Goal: Task Accomplishment & Management: Manage account settings

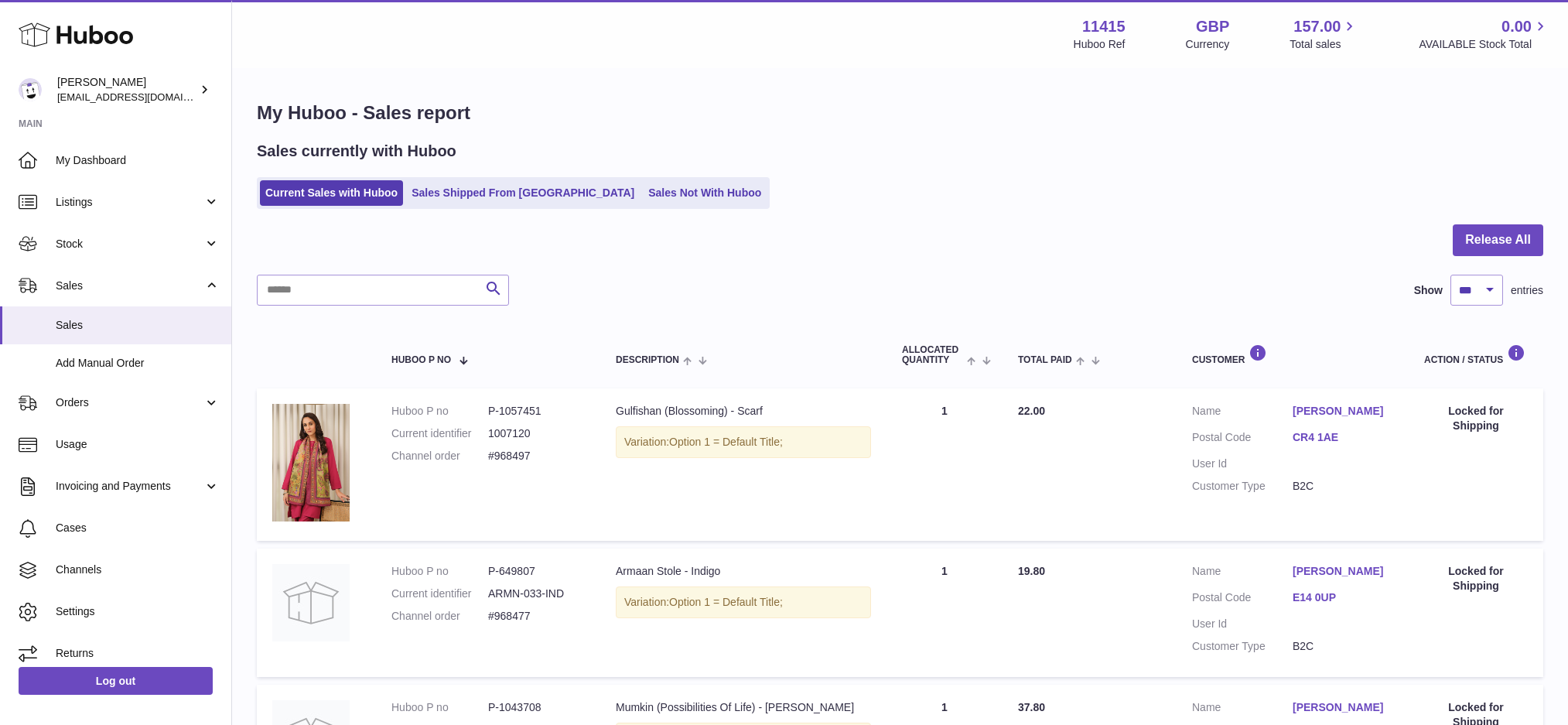
select select "***"
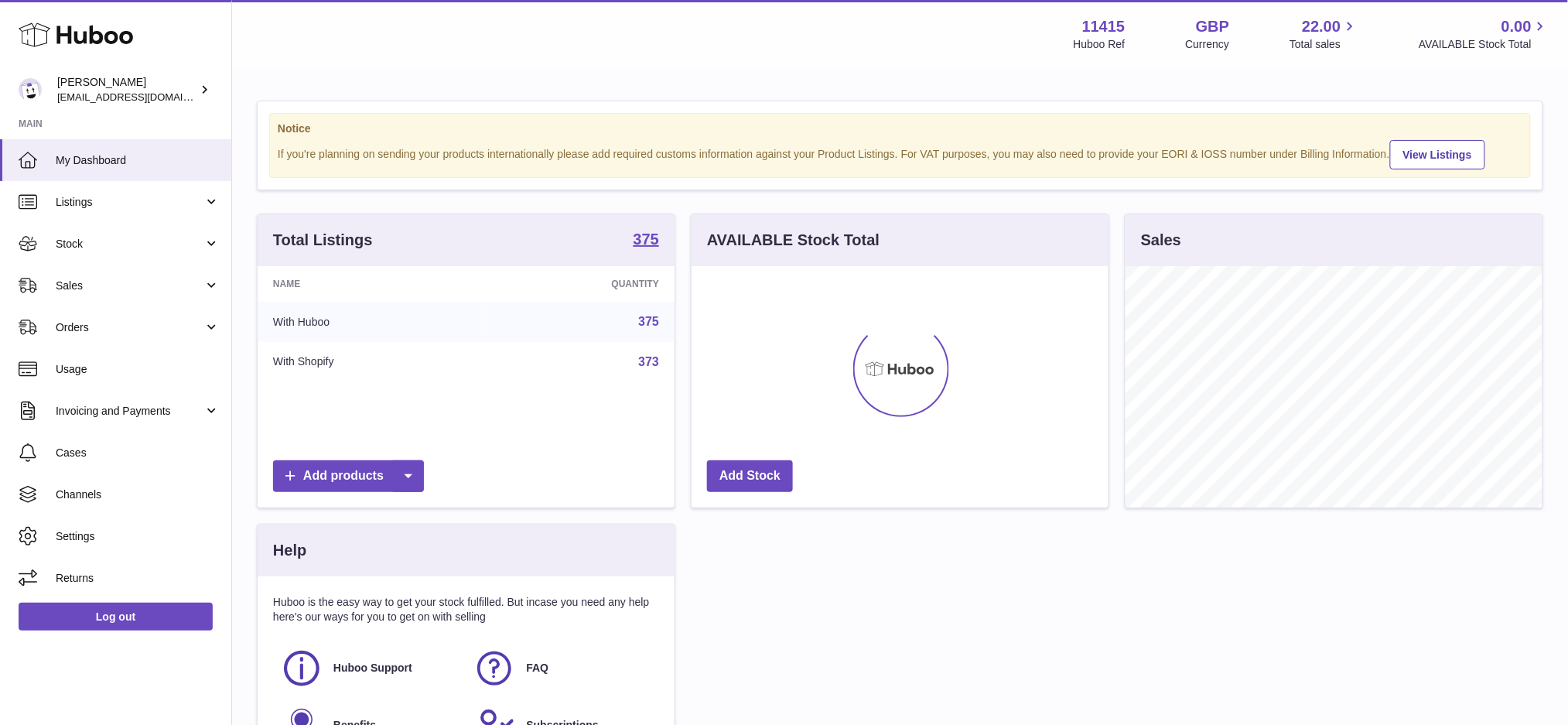
scroll to position [241, 417]
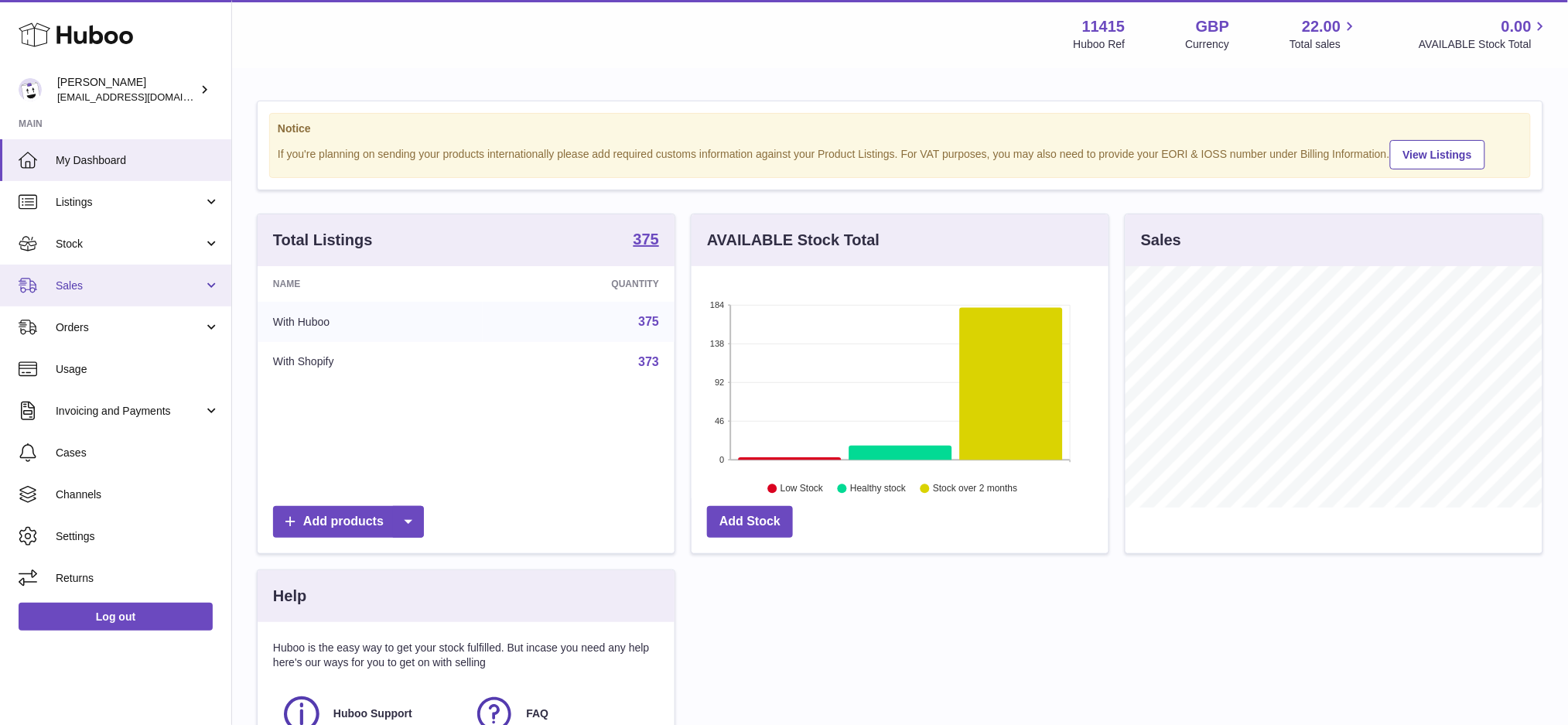
click at [117, 282] on span "Sales" at bounding box center [129, 286] width 148 height 15
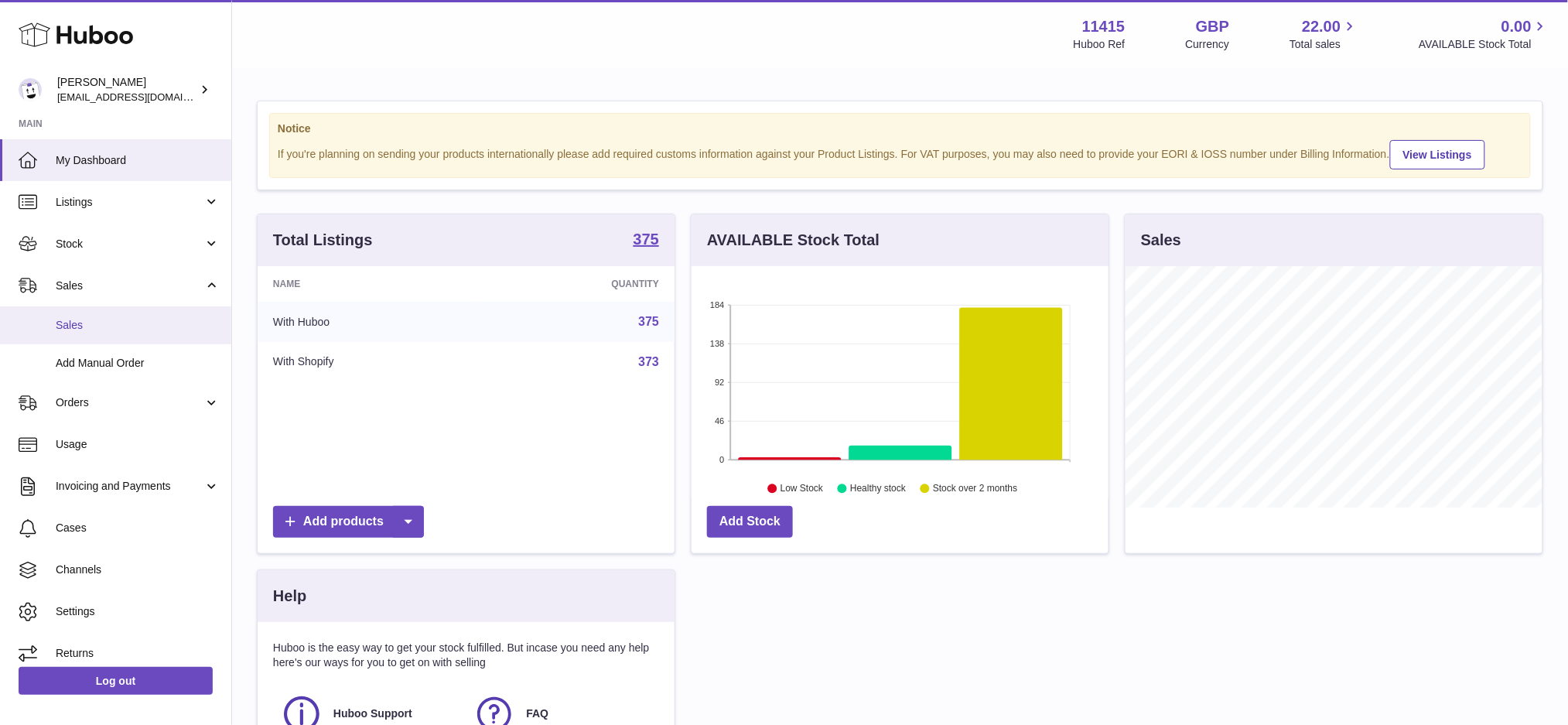
click at [115, 319] on span "Sales" at bounding box center [138, 325] width 164 height 15
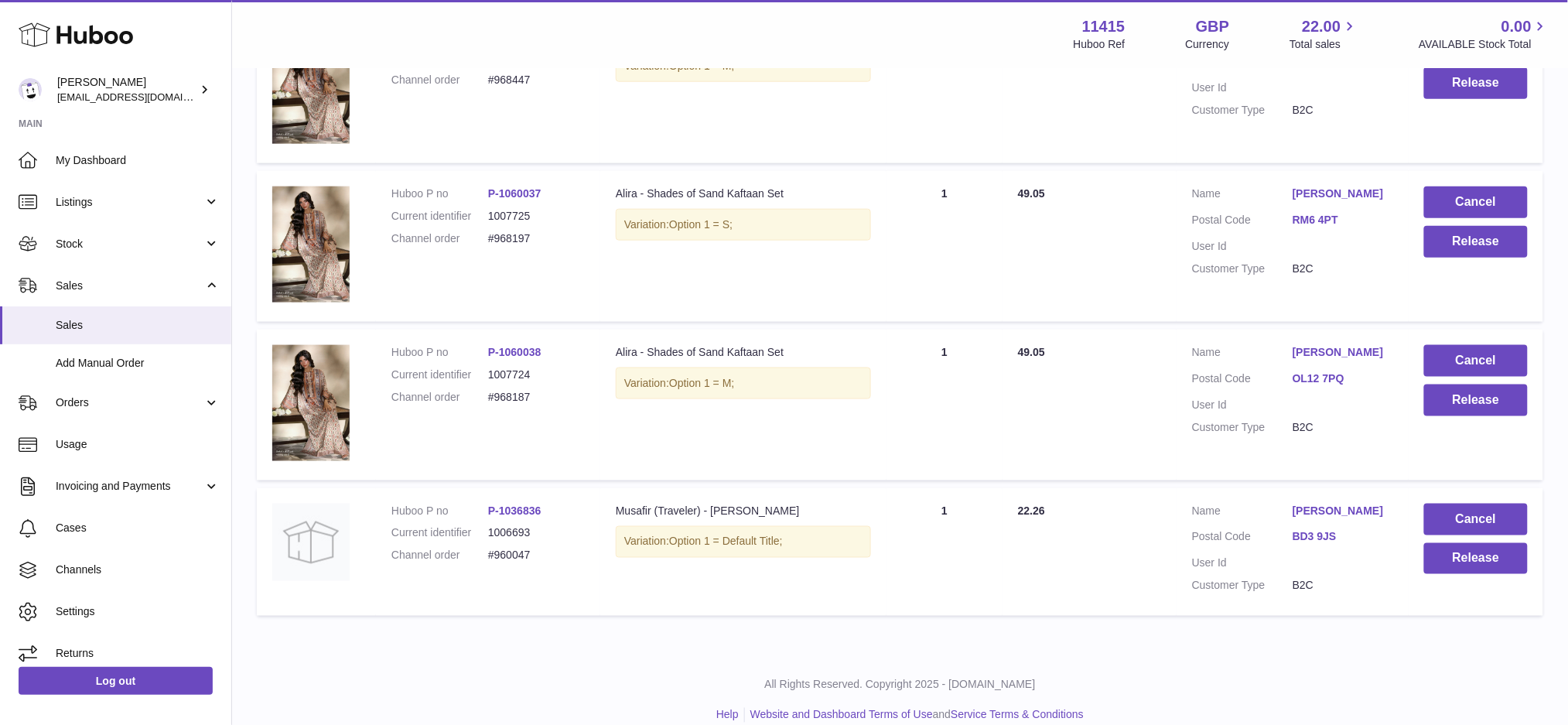
scroll to position [556, 0]
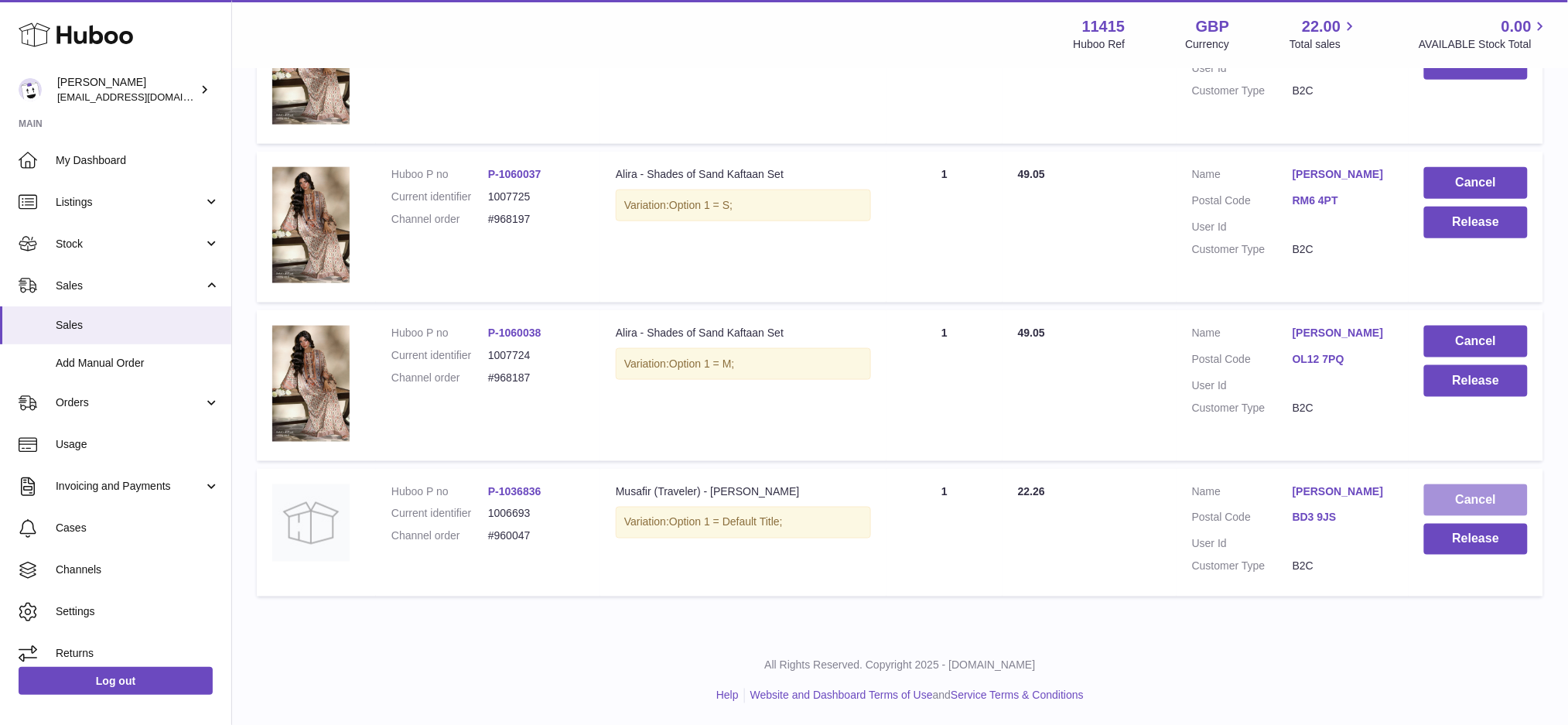
click at [1466, 493] on button "Cancel" at bounding box center [1476, 500] width 103 height 32
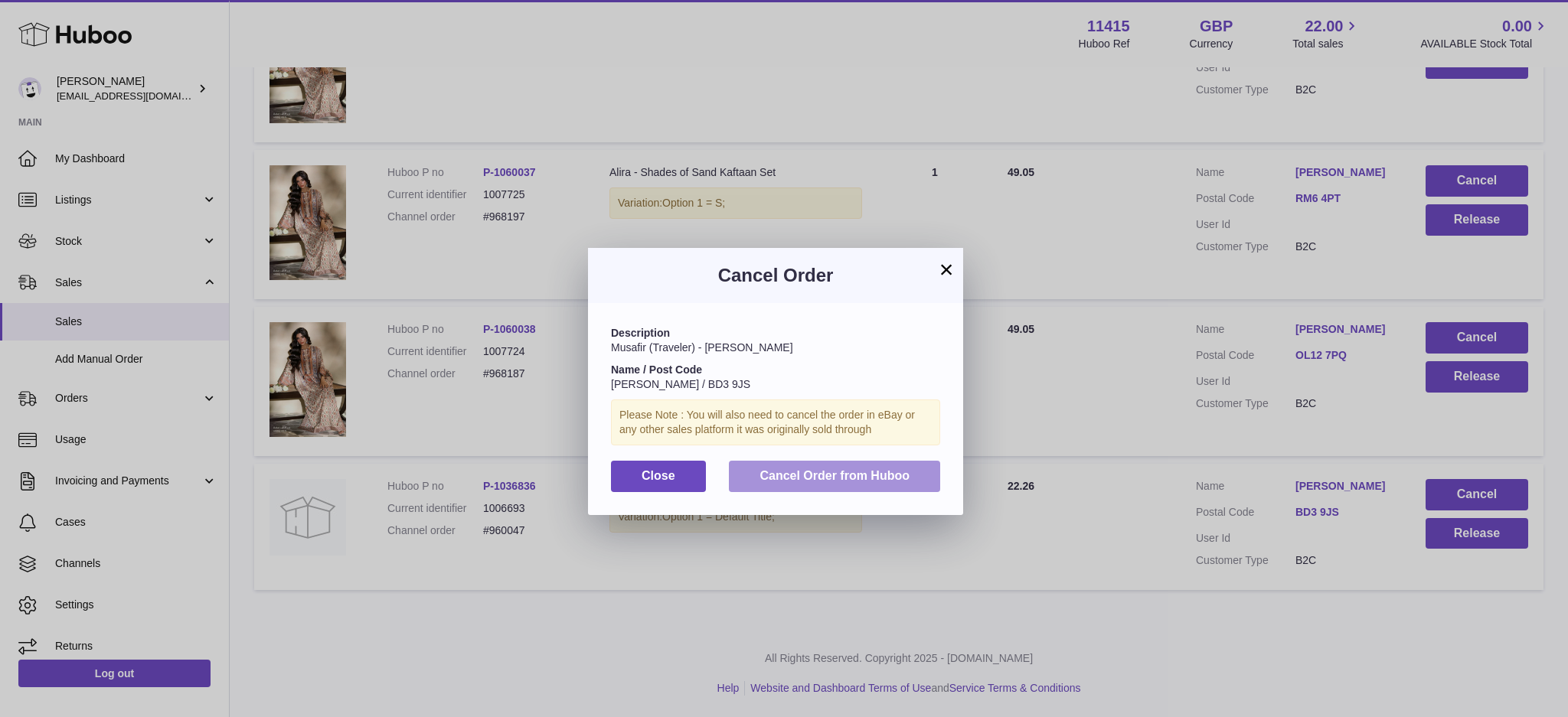
click at [795, 472] on span "Cancel Order from Huboo" at bounding box center [834, 476] width 150 height 13
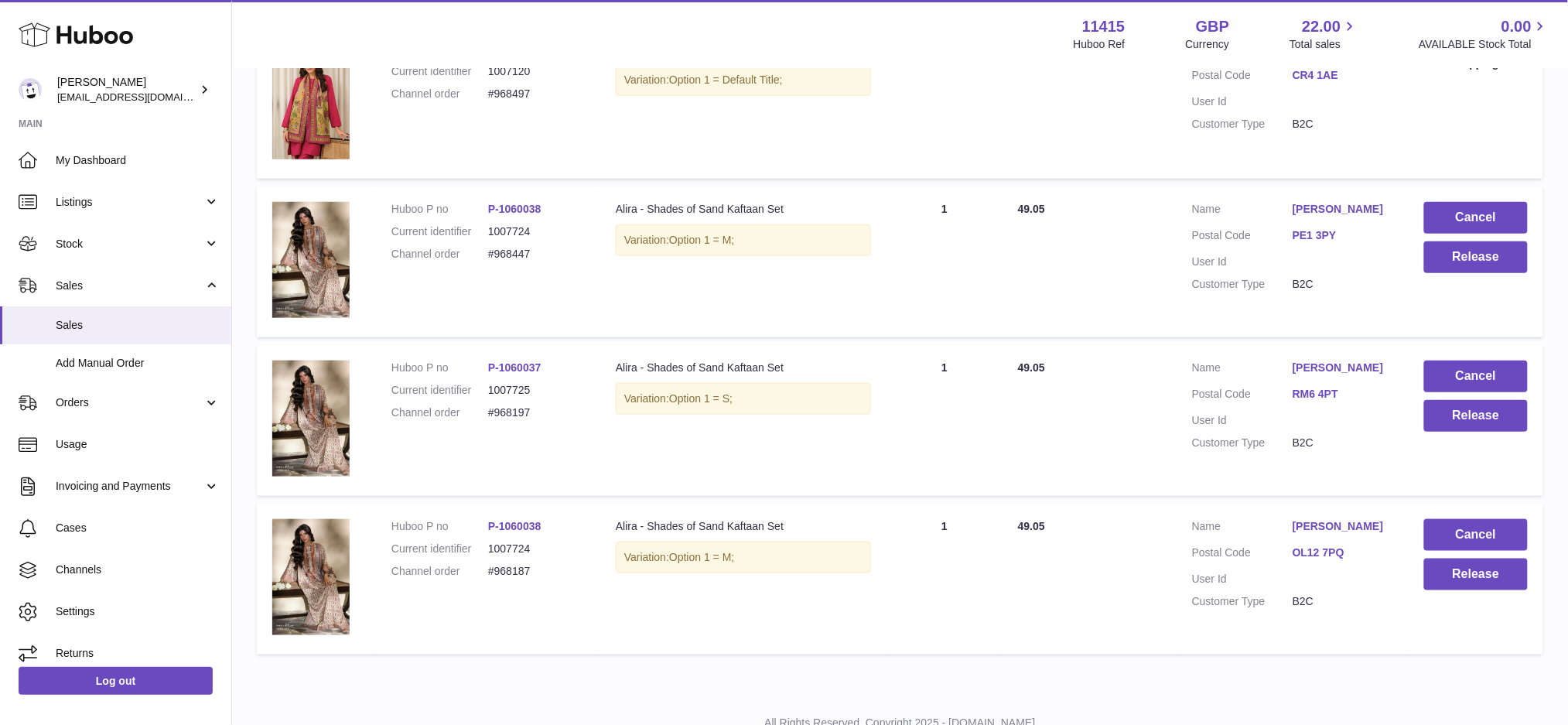
scroll to position [317, 0]
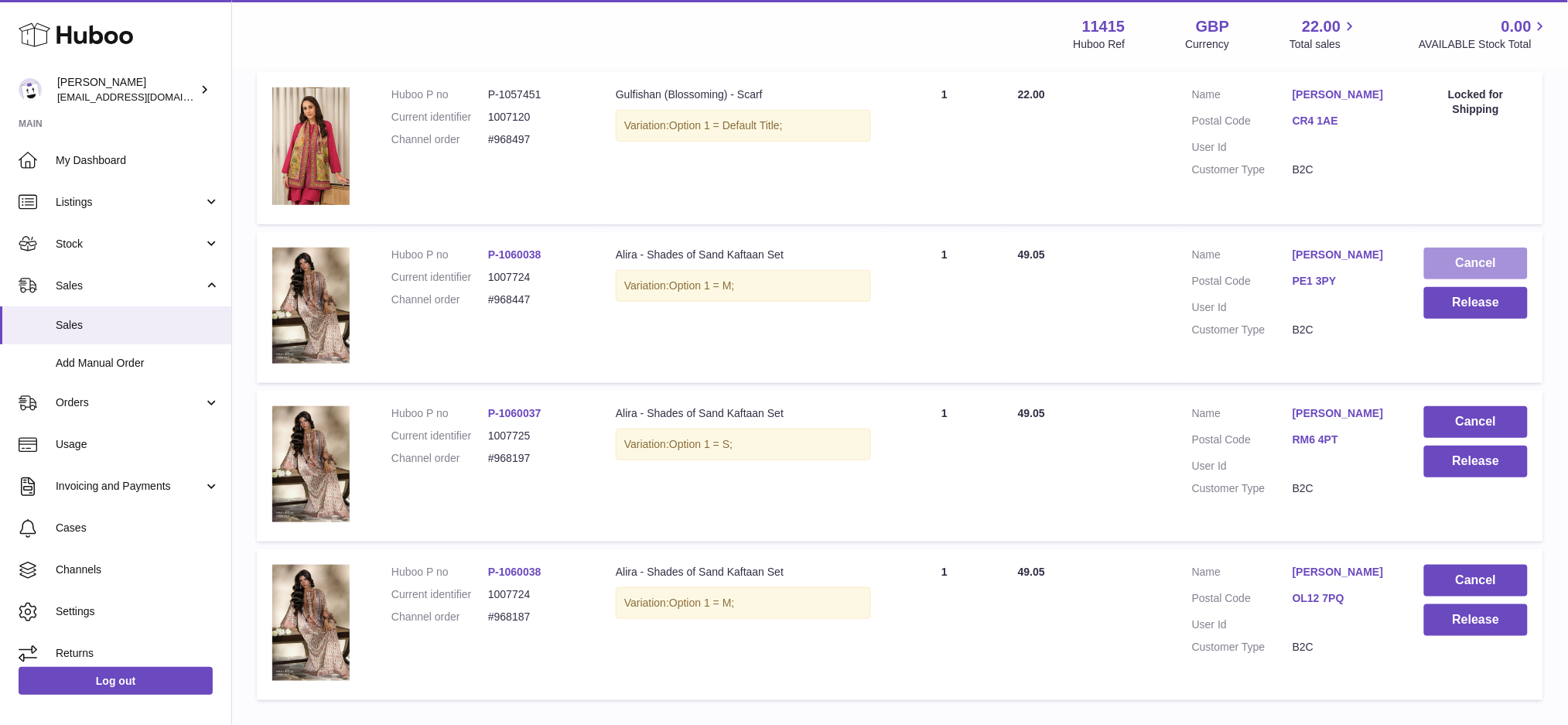
click at [1456, 252] on button "Cancel" at bounding box center [1476, 264] width 103 height 32
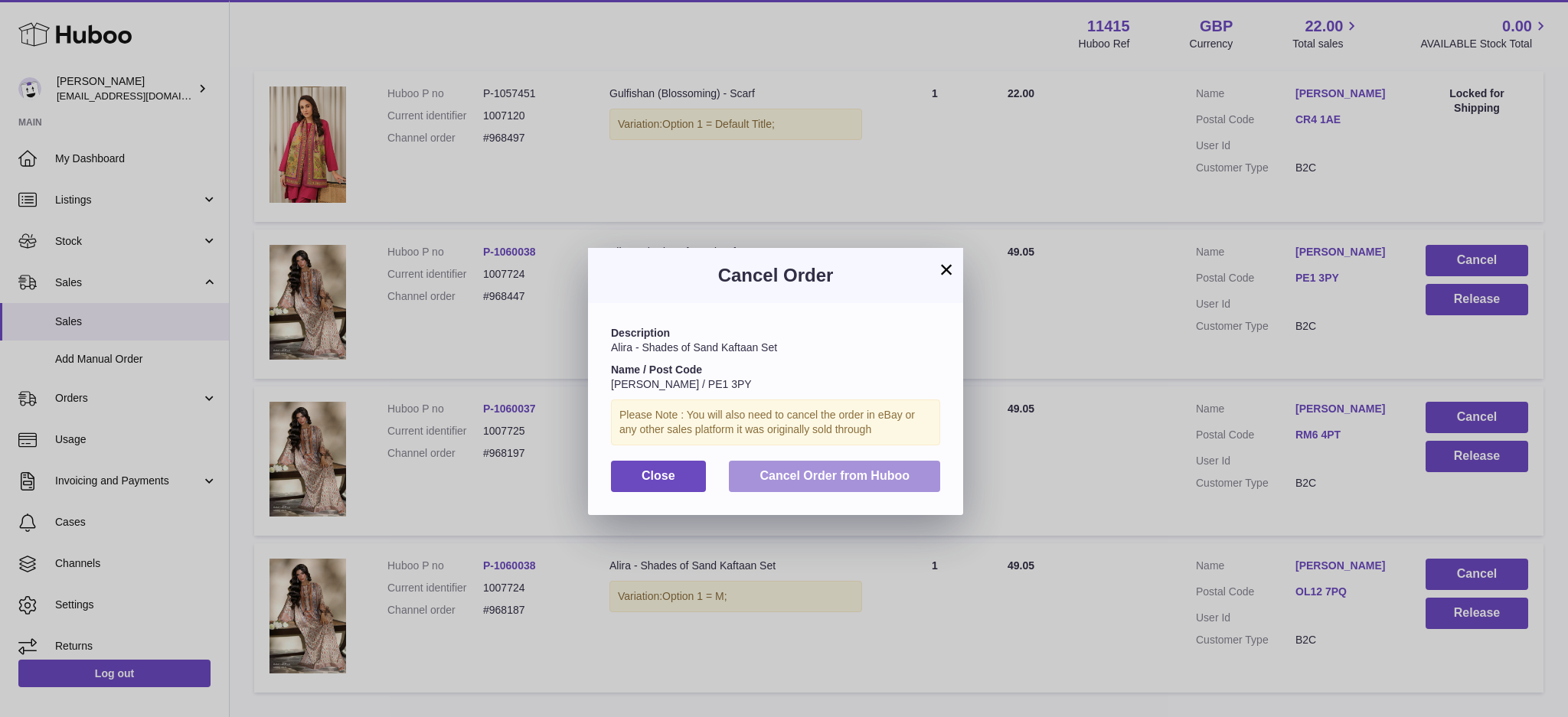
click at [873, 487] on button "Cancel Order from Huboo" at bounding box center [834, 476] width 211 height 31
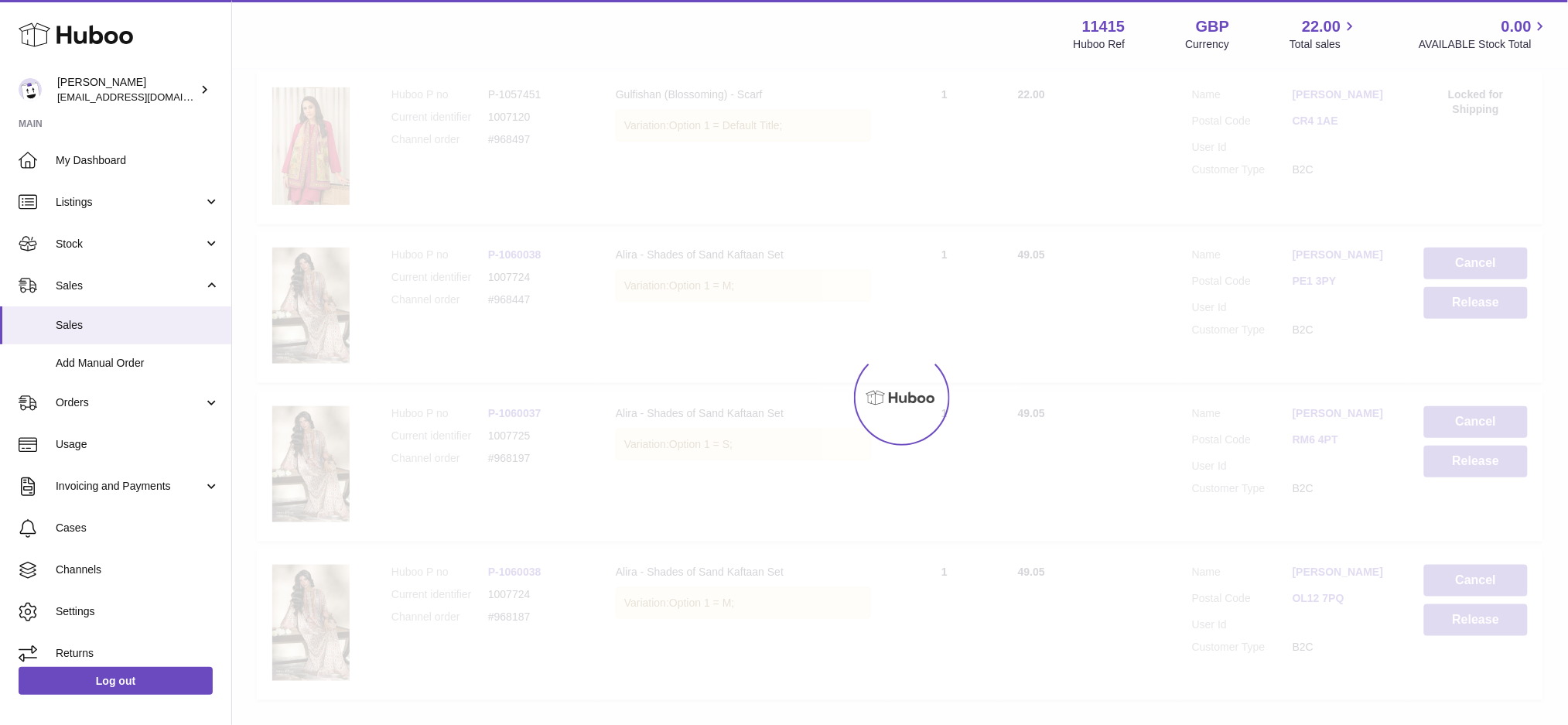
scroll to position [262, 0]
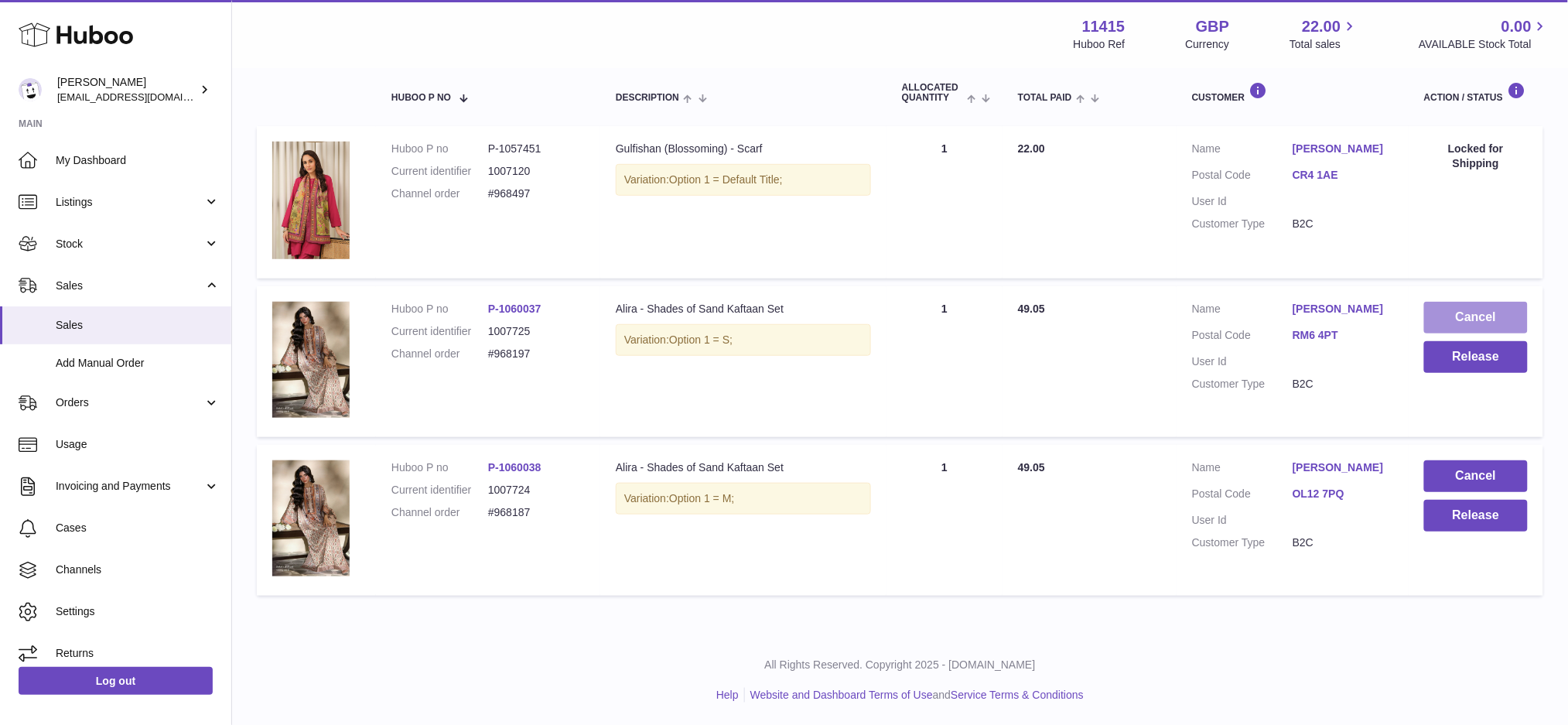
click at [1485, 303] on button "Cancel" at bounding box center [1476, 317] width 103 height 32
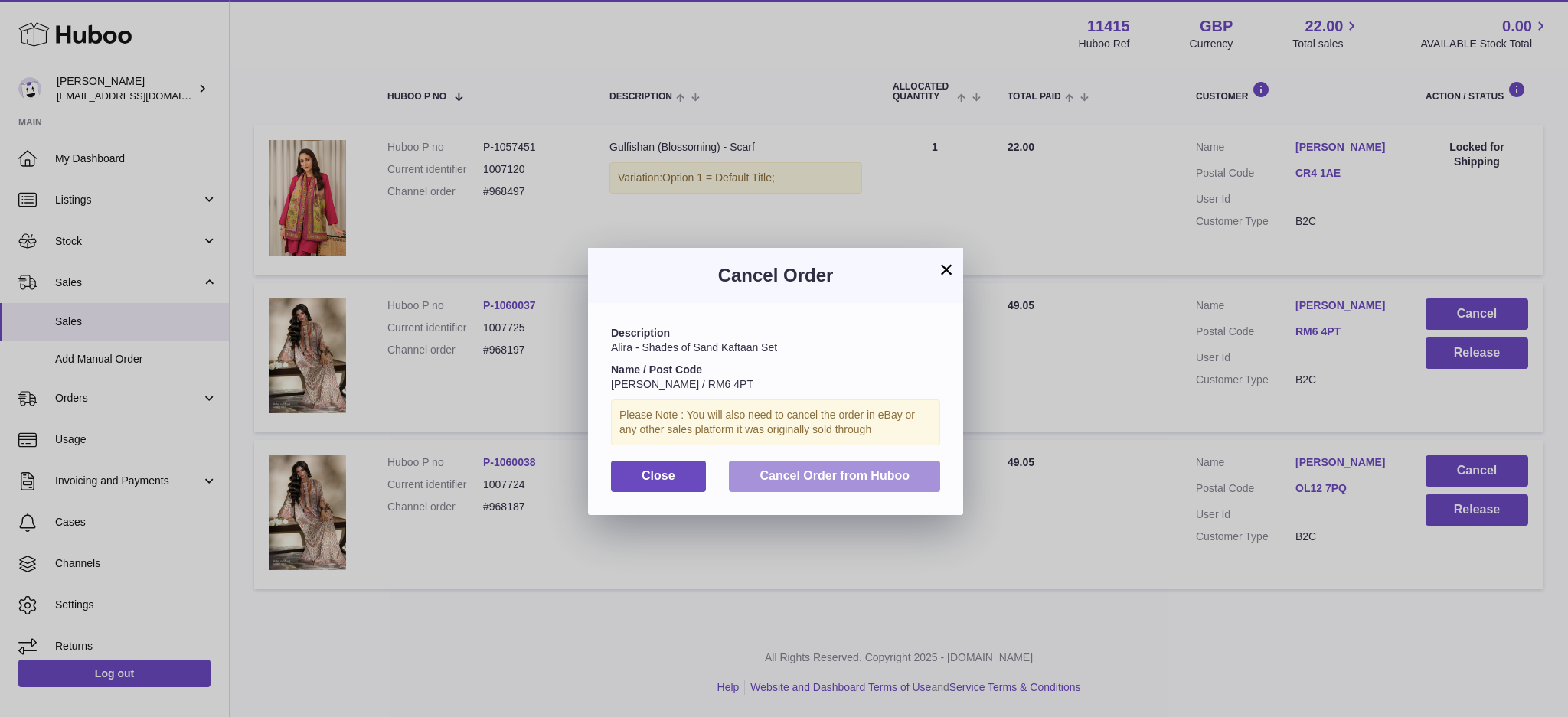
click at [852, 475] on span "Cancel Order from Huboo" at bounding box center [834, 476] width 150 height 13
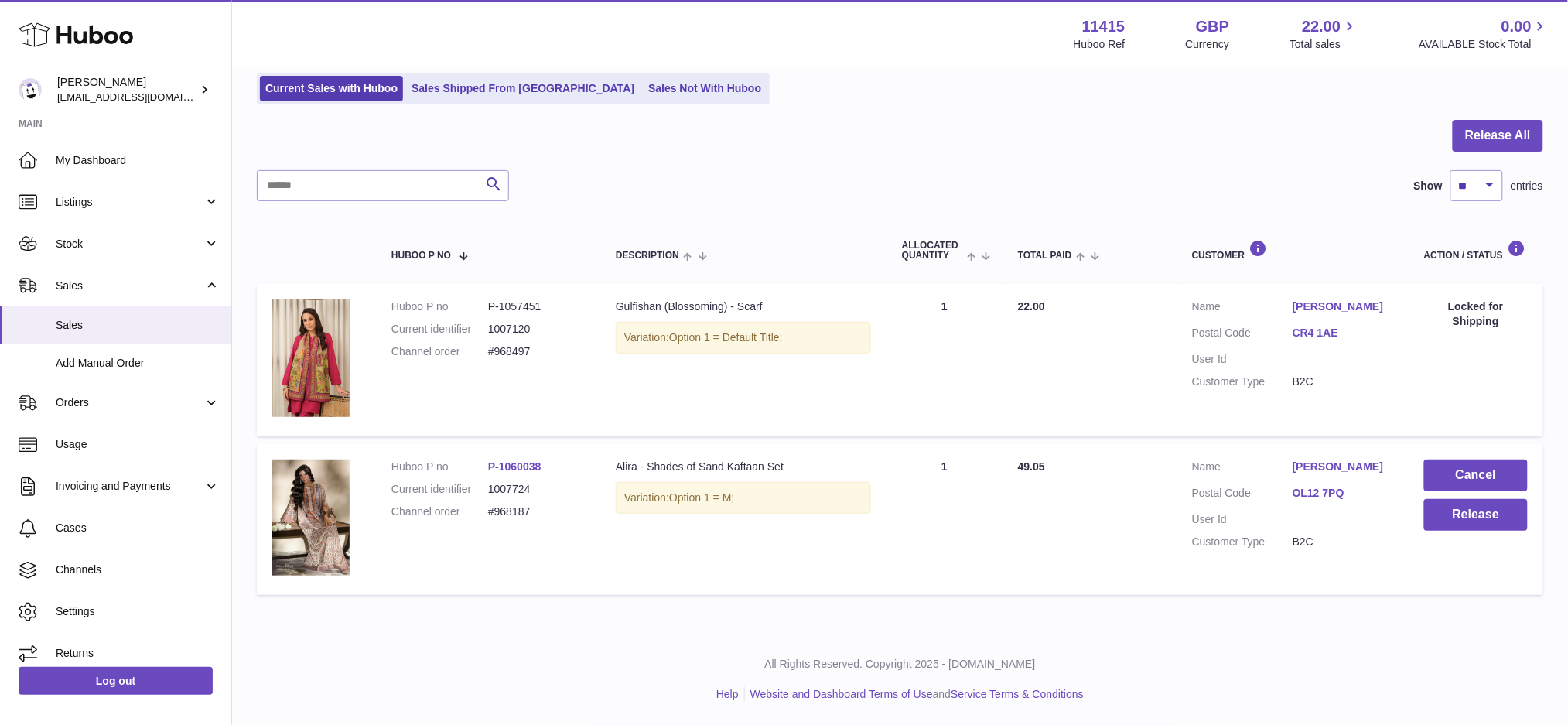
scroll to position [103, 0]
click at [1448, 479] on button "Cancel" at bounding box center [1476, 476] width 103 height 32
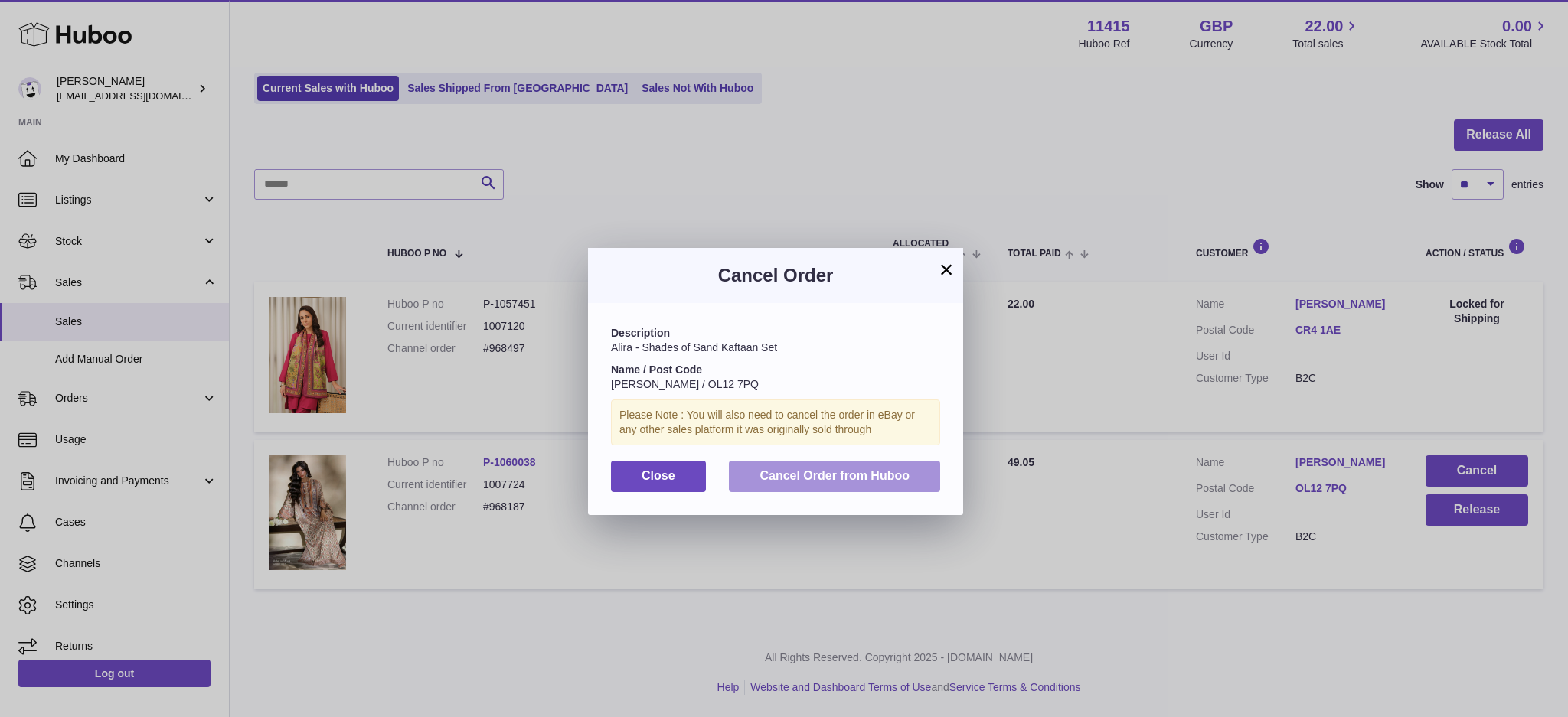
click at [838, 463] on button "Cancel Order from Huboo" at bounding box center [834, 476] width 211 height 31
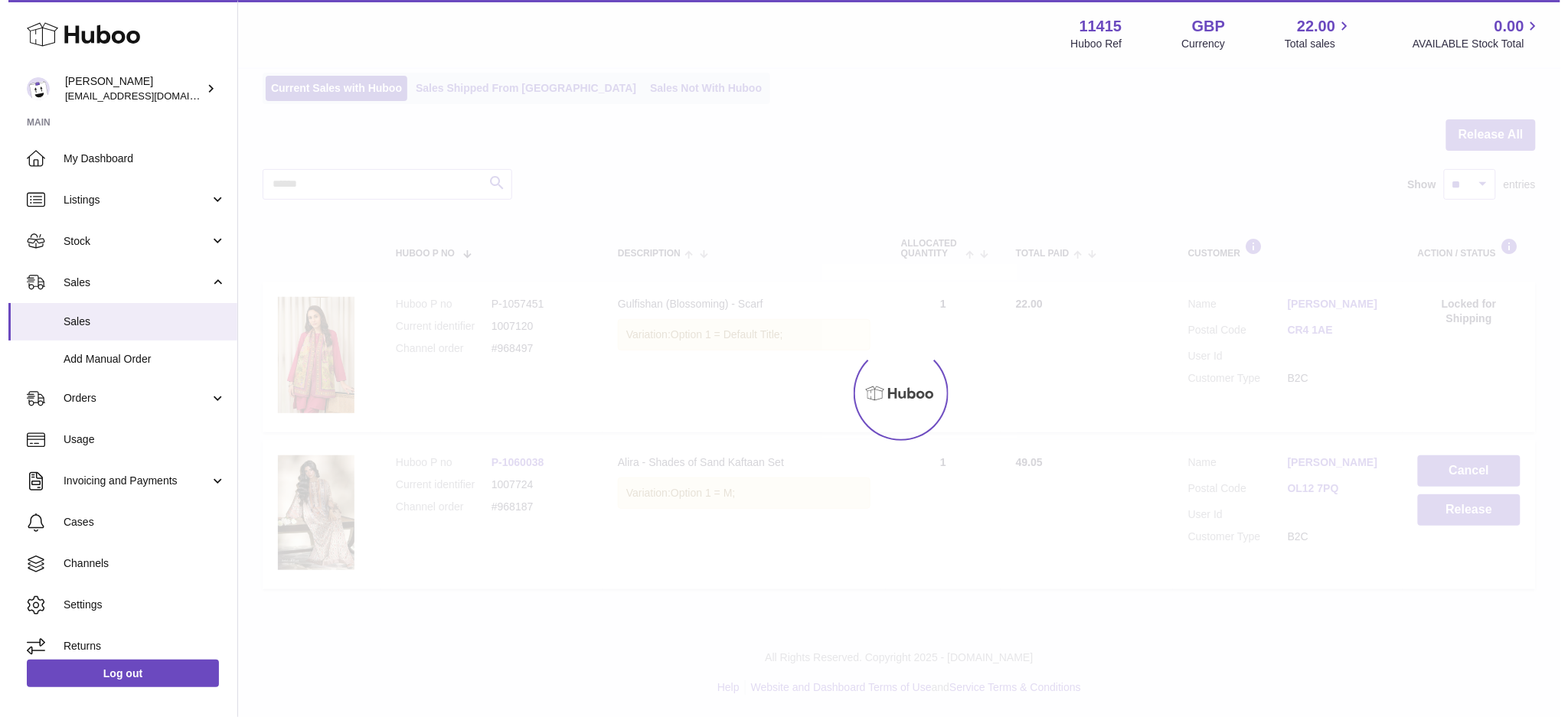
scroll to position [0, 0]
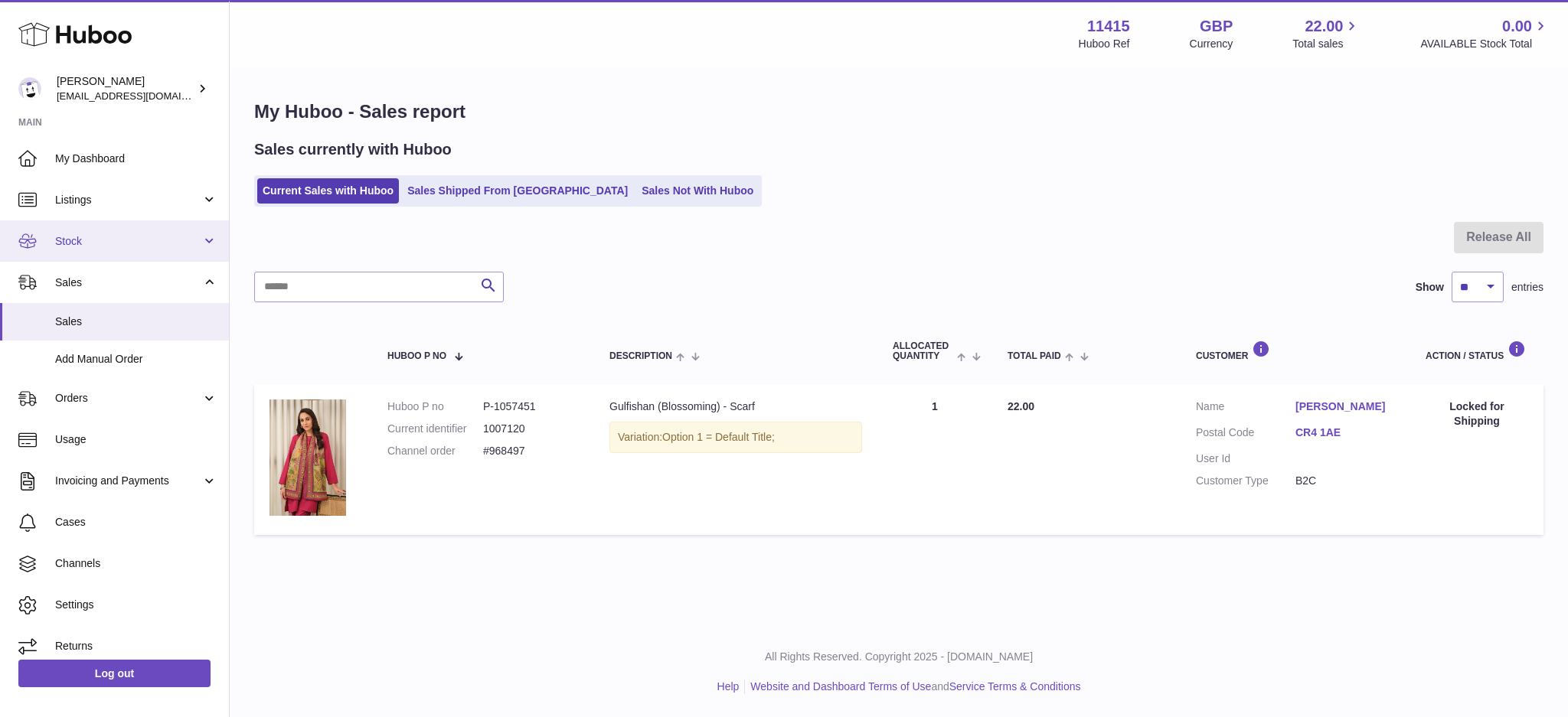
click at [92, 221] on link "Stock" at bounding box center [114, 241] width 229 height 41
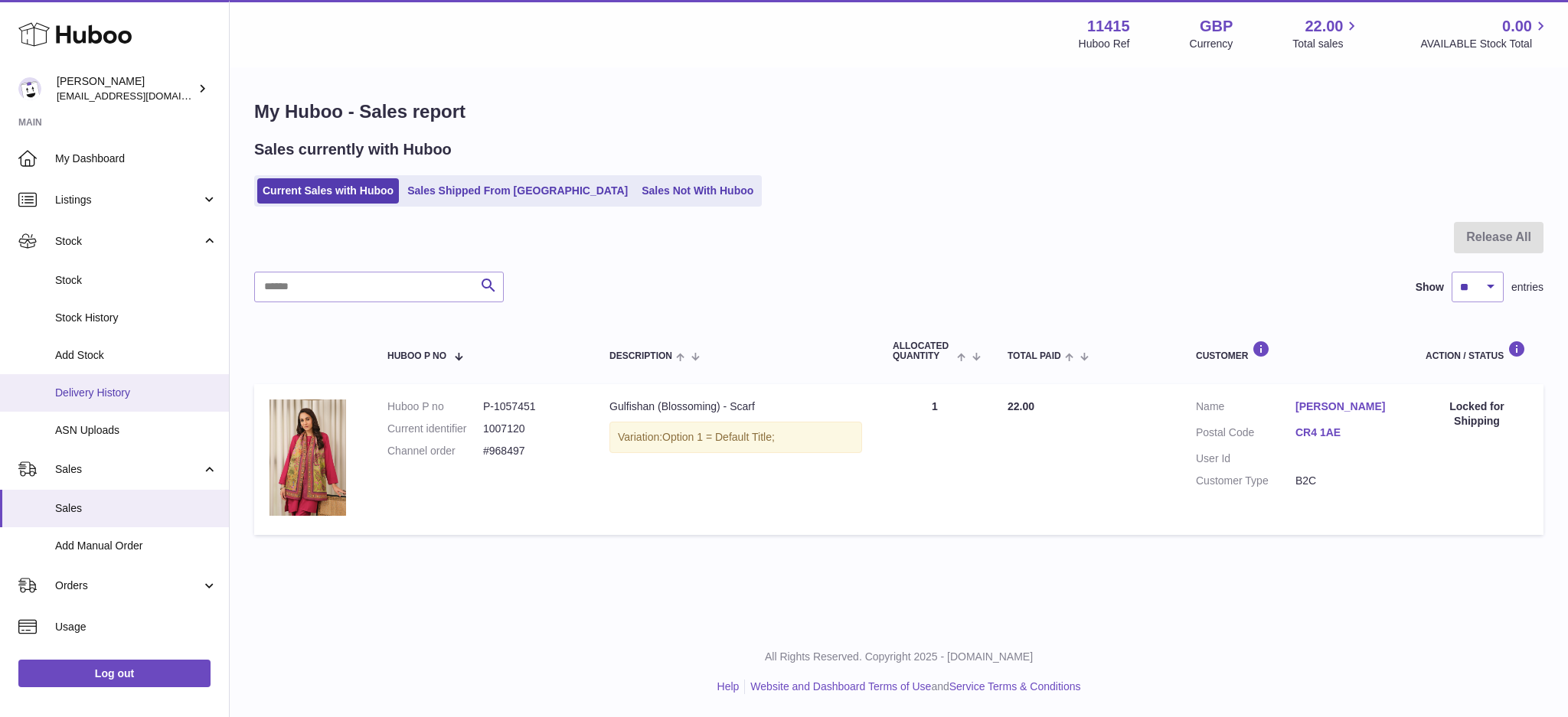
click at [124, 392] on span "Delivery History" at bounding box center [137, 393] width 163 height 15
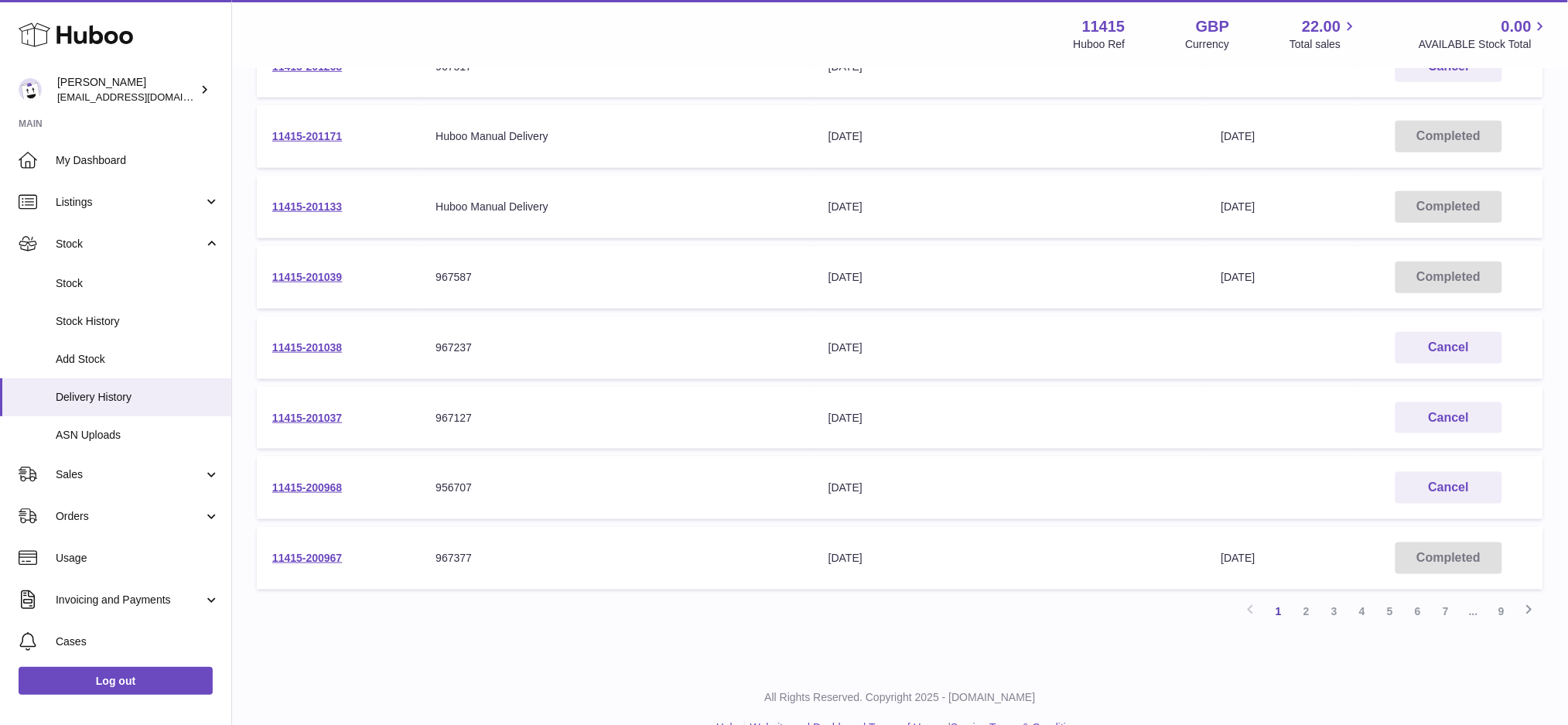
scroll to position [412, 0]
click at [1313, 602] on link "2" at bounding box center [1306, 610] width 28 height 28
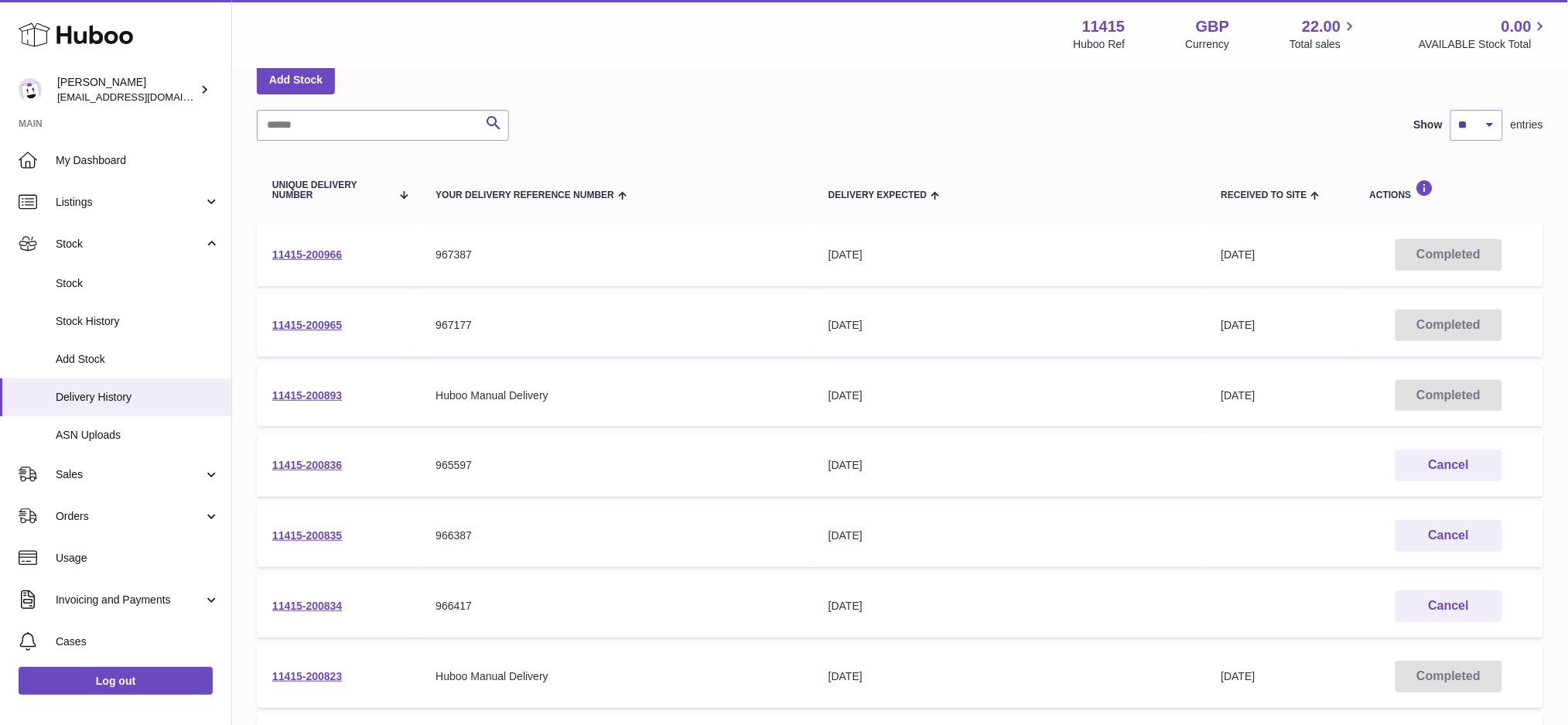
scroll to position [29, 0]
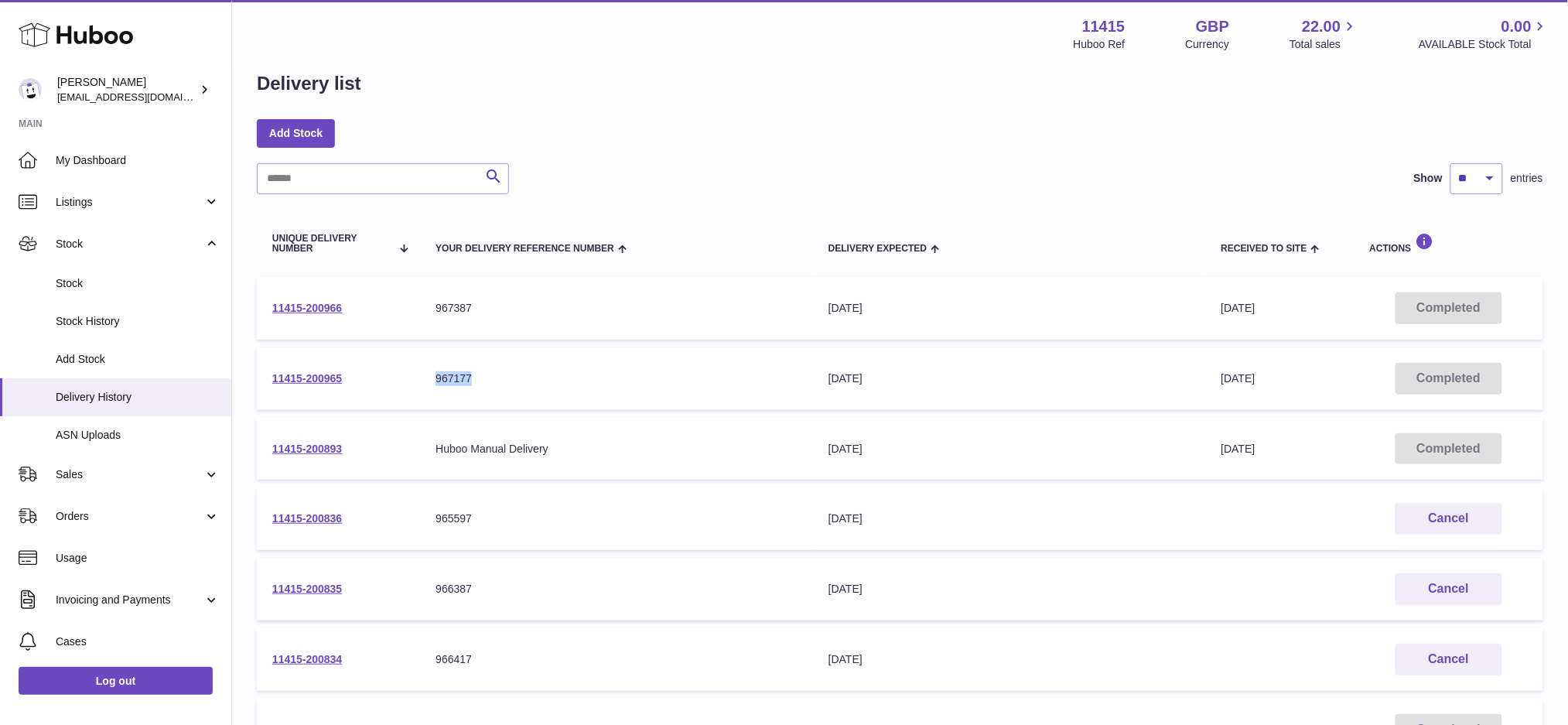
drag, startPoint x: 518, startPoint y: 379, endPoint x: 429, endPoint y: 382, distance: 89.1
click at [429, 382] on td "Your Delivery Reference Number 967177" at bounding box center [617, 378] width 393 height 62
copy div "967177"
